Goal: Task Accomplishment & Management: Manage account settings

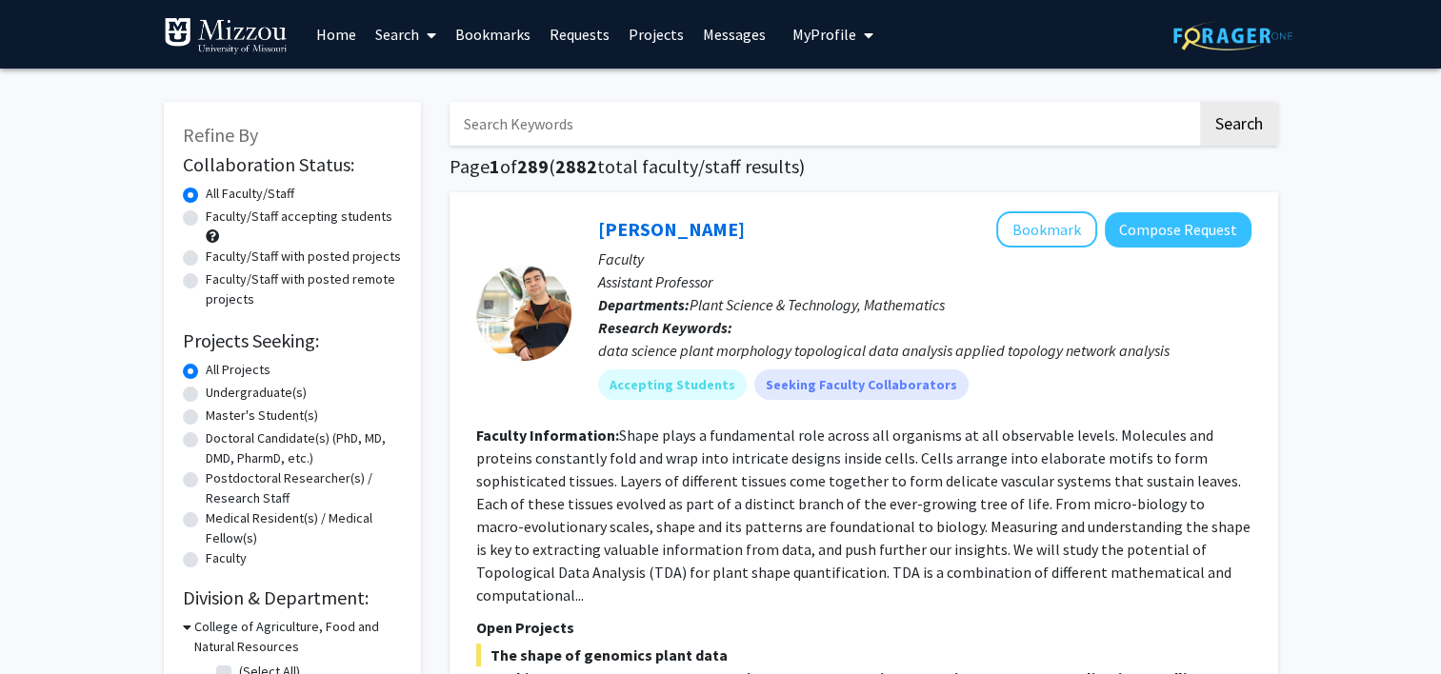
click at [359, 28] on link "Home" at bounding box center [336, 34] width 59 height 67
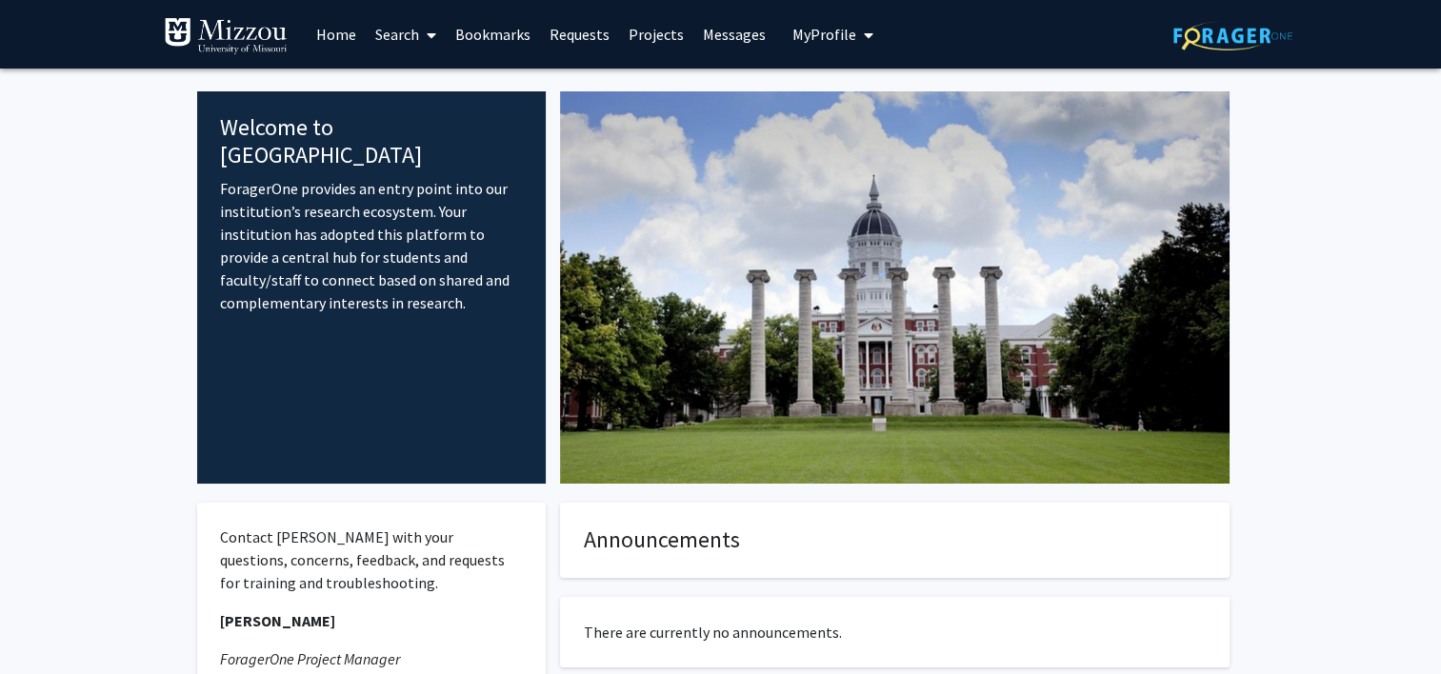
click at [876, 29] on div "Skip navigation Home Search Bookmarks Requests Projects Messages My Profile [PE…" at bounding box center [721, 34] width 1143 height 69
click at [841, 27] on span "My Profile" at bounding box center [824, 34] width 64 height 19
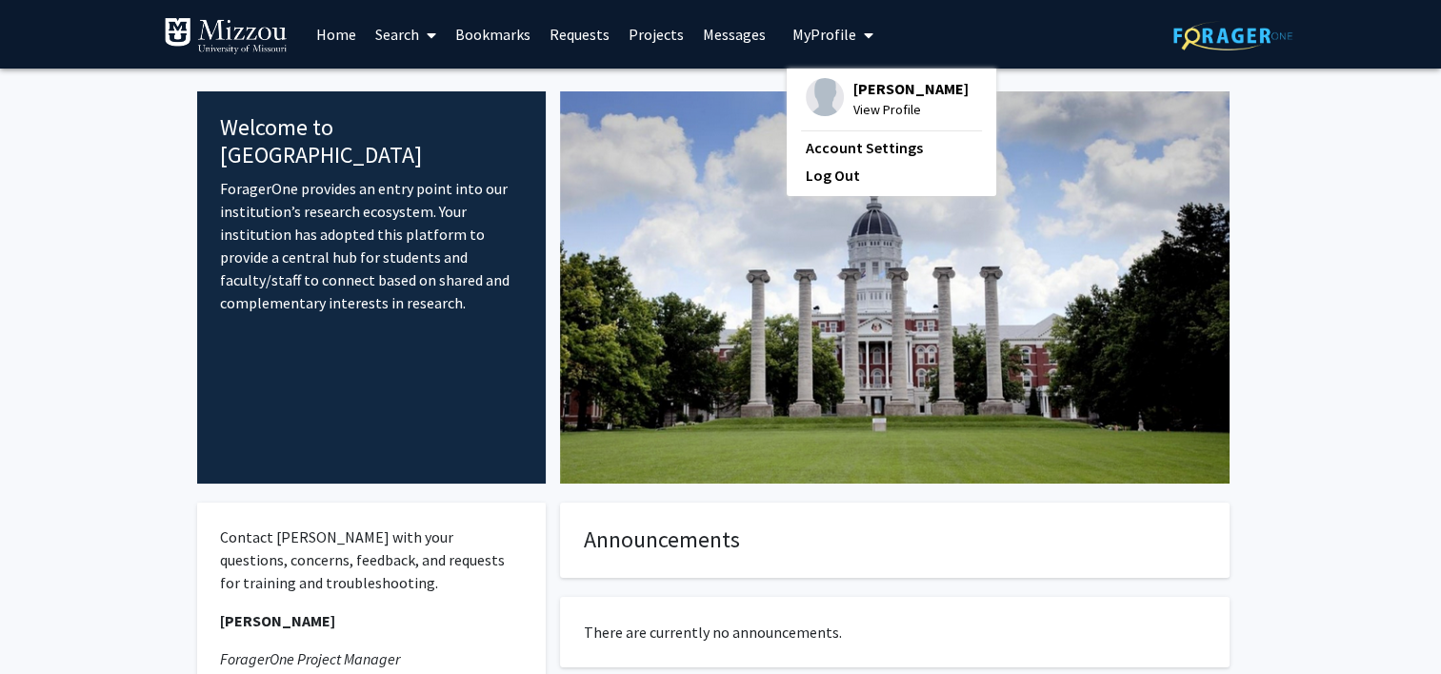
click at [875, 86] on span "[PERSON_NAME]" at bounding box center [910, 88] width 115 height 21
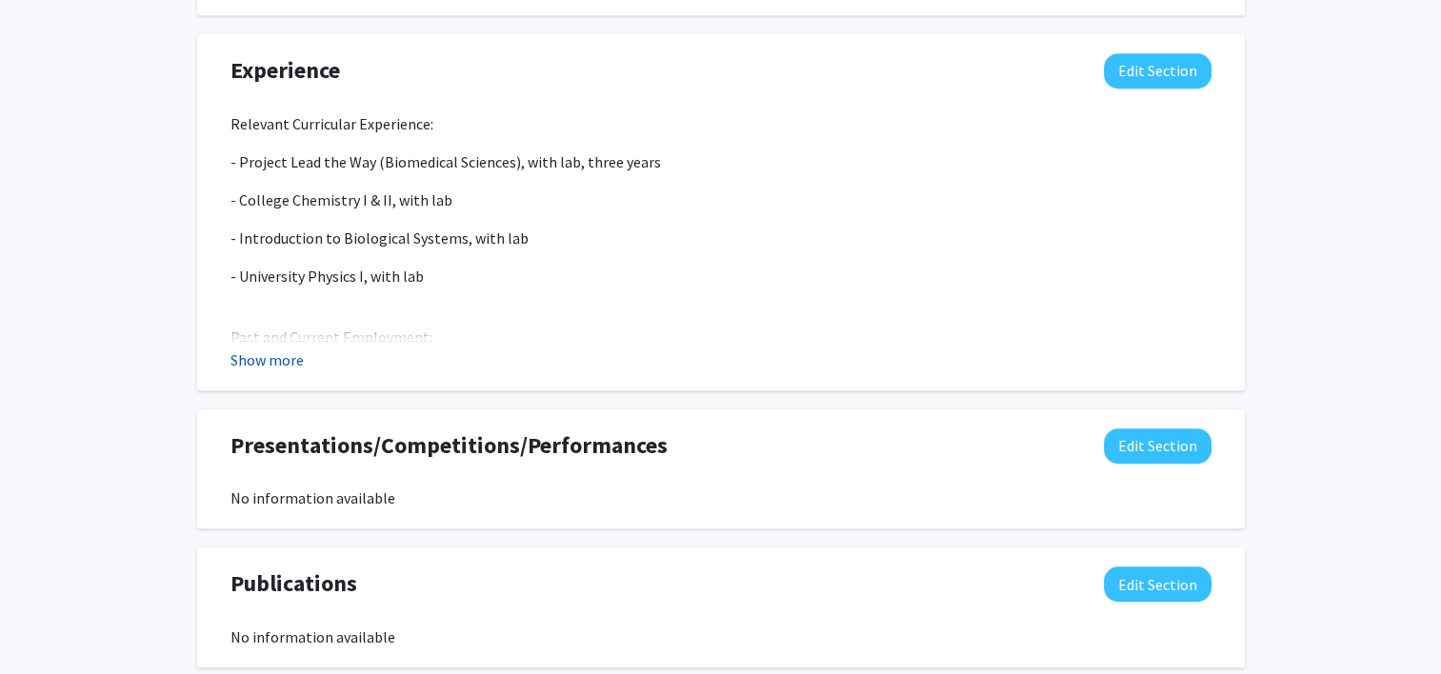
click at [288, 349] on button "Show more" at bounding box center [266, 360] width 73 height 23
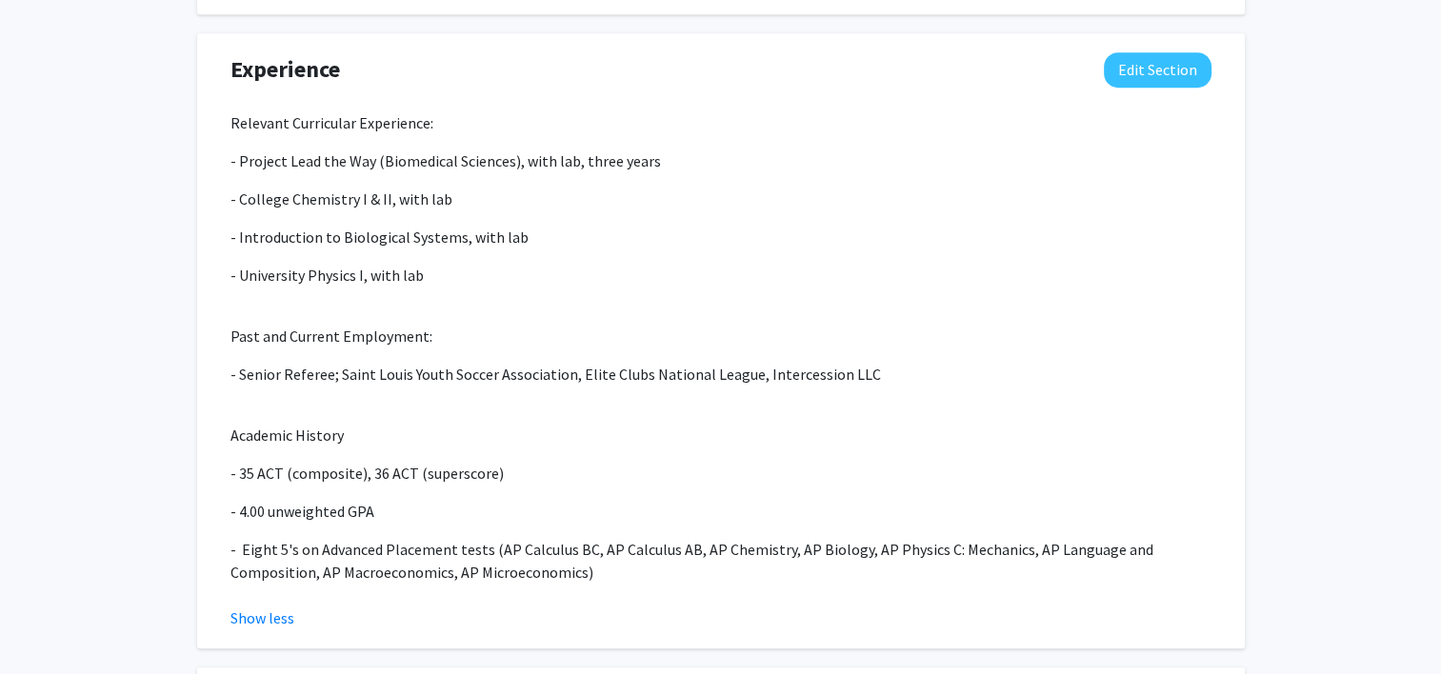
scroll to position [1258, 0]
click at [333, 364] on p "- Senior Referee; Saint Louis Youth Soccer Association, Elite Clubs National Le…" at bounding box center [720, 375] width 981 height 23
drag, startPoint x: 333, startPoint y: 353, endPoint x: 538, endPoint y: 386, distance: 207.3
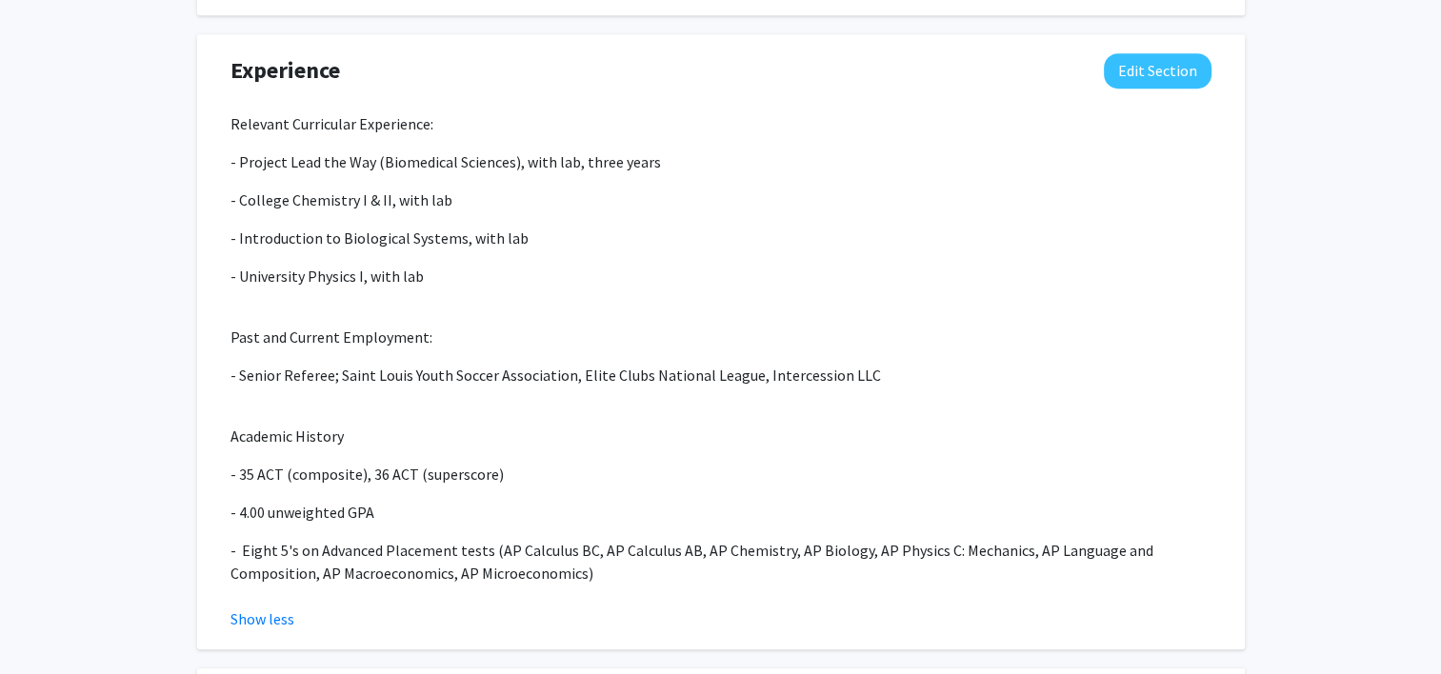
click at [538, 386] on div "Relevant Curricular Experience: - Project Lead the Way (Biomedical Sciences), w…" at bounding box center [720, 348] width 981 height 472
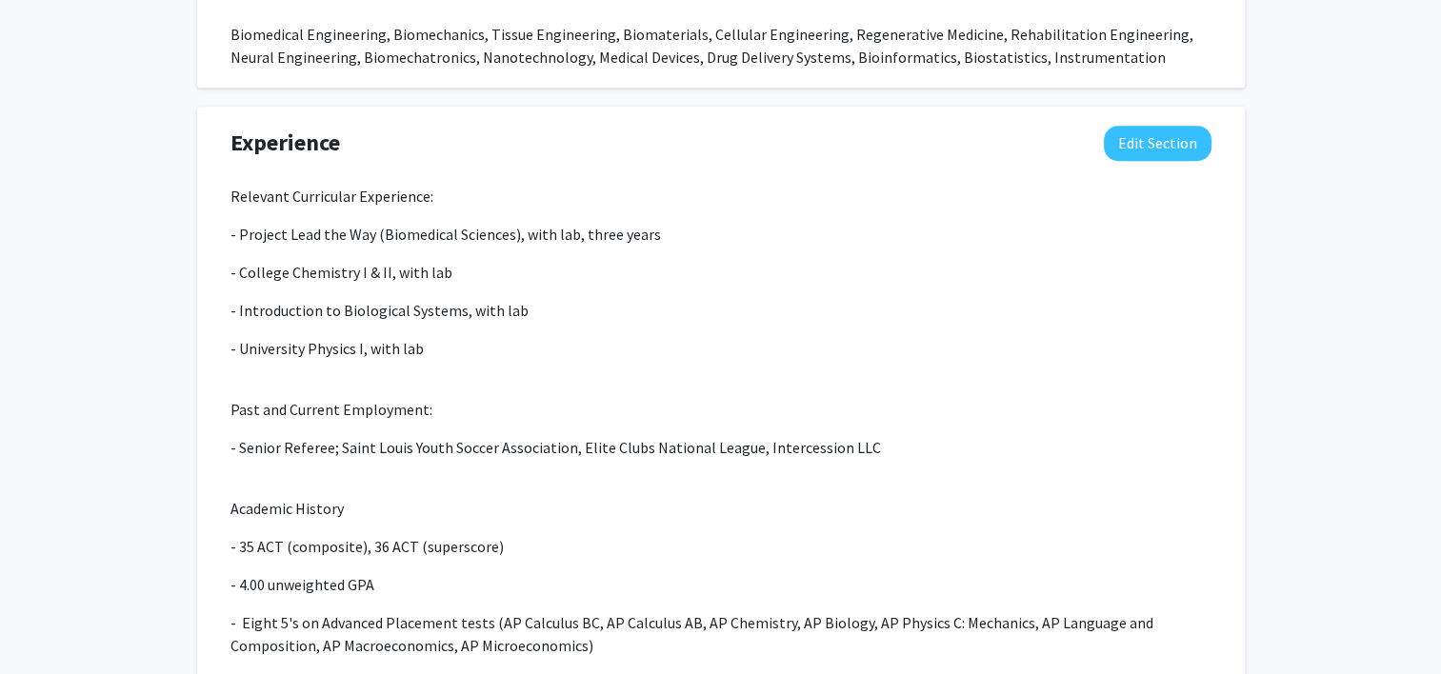
scroll to position [1184, 0]
click at [369, 438] on p "- Senior Referee; Saint Louis Youth Soccer Association, Elite Clubs National Le…" at bounding box center [720, 449] width 981 height 23
click at [462, 438] on div "Relevant Curricular Experience: - Project Lead the Way (Biomedical Sciences), w…" at bounding box center [720, 423] width 981 height 472
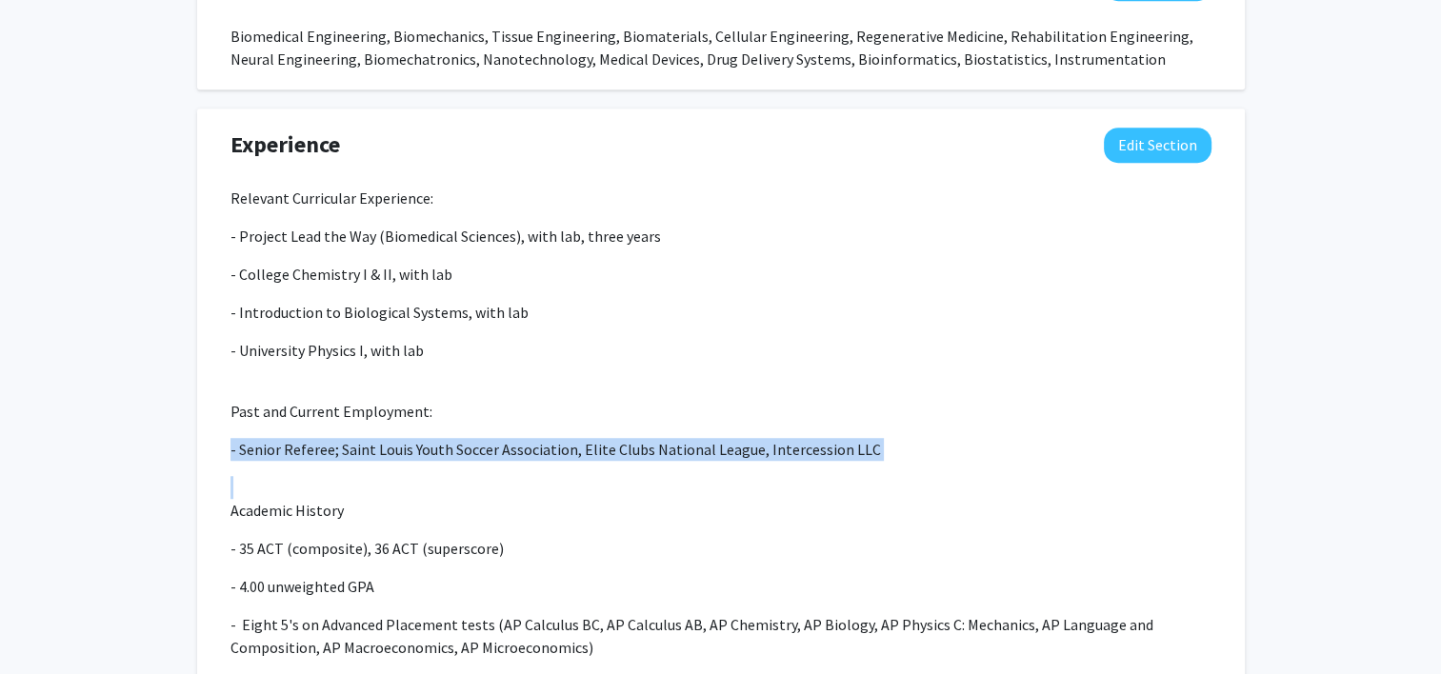
click at [462, 438] on div "Relevant Curricular Experience: - Project Lead the Way (Biomedical Sciences), w…" at bounding box center [720, 423] width 981 height 472
click at [419, 439] on div "Relevant Curricular Experience: - Project Lead the Way (Biomedical Sciences), w…" at bounding box center [720, 423] width 981 height 472
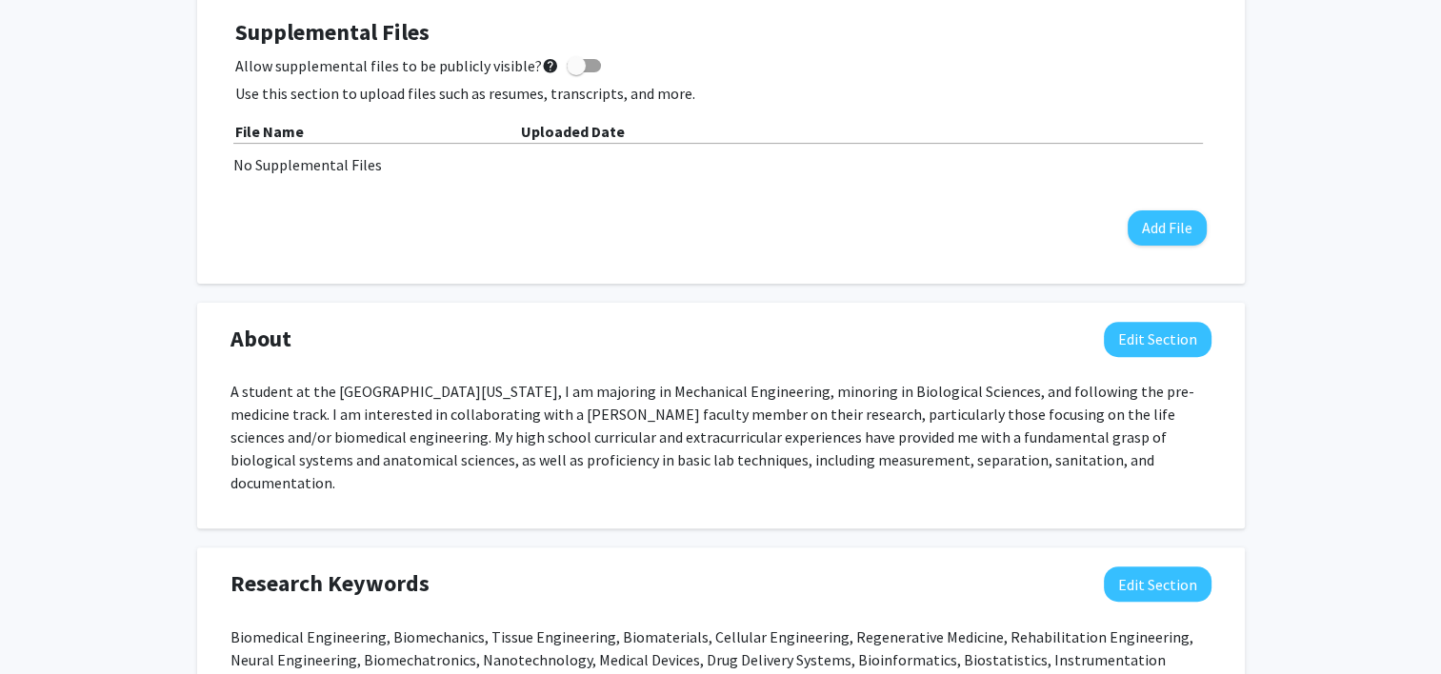
scroll to position [582, 0]
